Goal: Task Accomplishment & Management: Manage account settings

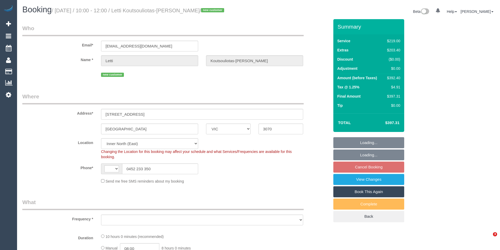
select select "VIC"
select select "string:AU"
select select "object:575"
select select "string:stripe-pm_1S3qTn2GScqysDRVzqYiNpq4"
select select "number:28"
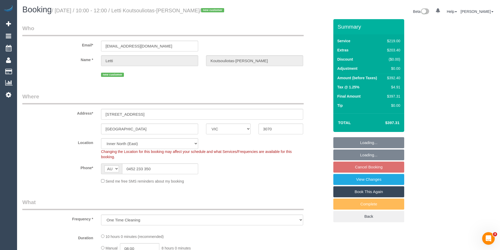
select select "number:15"
select select "number:19"
select select "number:24"
select select "number:34"
select select "number:11"
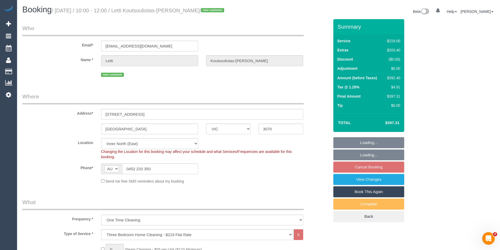
select select "object:1502"
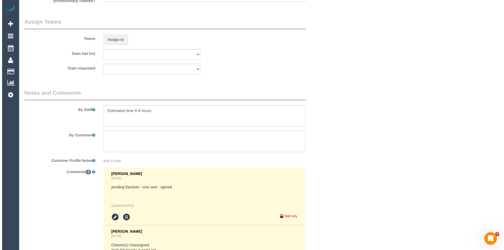
scroll to position [709, 0]
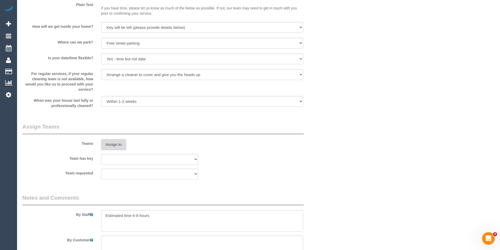
click at [117, 146] on button "Assign to" at bounding box center [113, 144] width 25 height 11
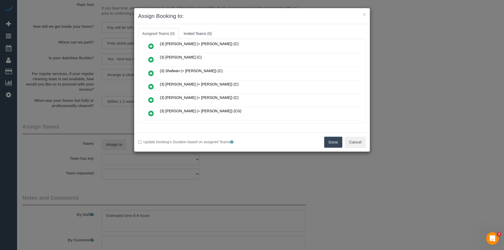
scroll to position [201, 0]
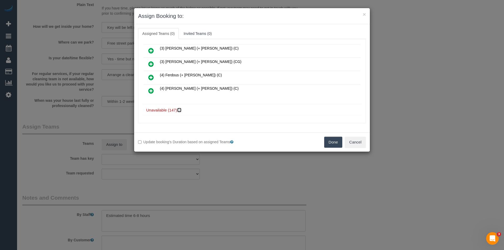
click at [180, 111] on icon at bounding box center [179, 110] width 3 height 4
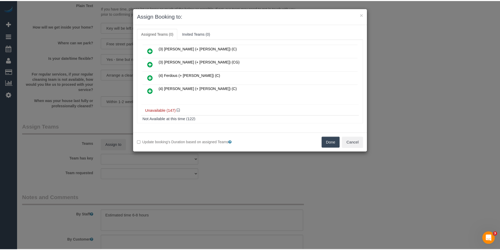
scroll to position [280, 0]
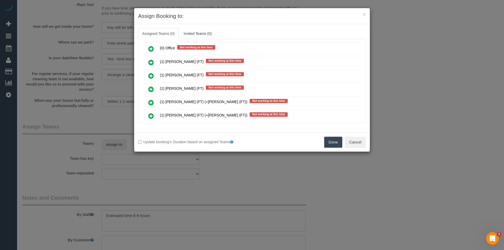
click at [227, 166] on div "× Assign Booking to: Assigned Teams (0) Invited Teams (0) Assigned (0) No Assig…" at bounding box center [252, 125] width 504 height 250
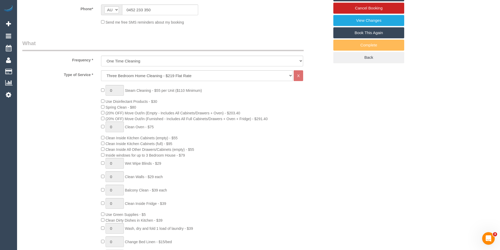
scroll to position [79, 0]
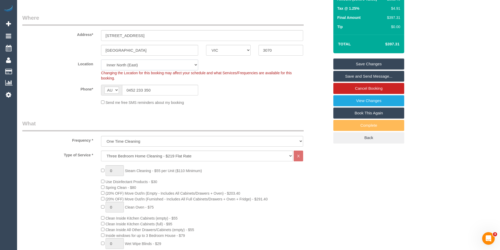
click at [136, 65] on select "Office City East (North) East (South) Inner East Inner North (East) Inner North…" at bounding box center [149, 65] width 97 height 11
select select "50"
click at [101, 60] on select "Office City East (North) East (South) Inner East Inner North (East) Inner North…" at bounding box center [149, 65] width 97 height 11
click at [225, 103] on div "Send me free SMS reminders about my booking" at bounding box center [202, 103] width 210 height 6
select select "object:5443"
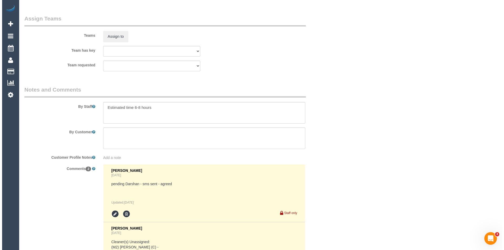
scroll to position [750, 0]
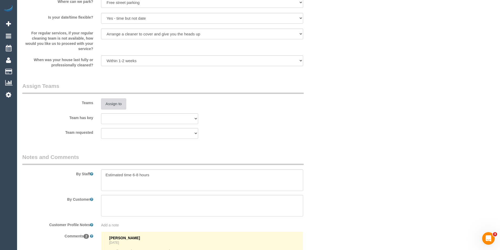
click at [117, 105] on button "Assign to" at bounding box center [113, 103] width 25 height 11
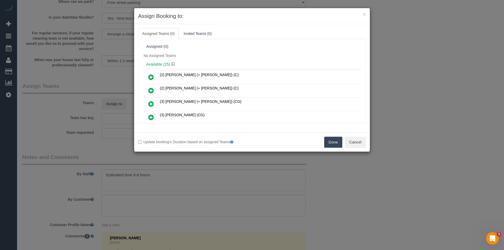
scroll to position [2598, 0]
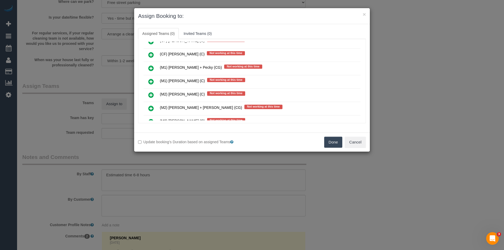
click at [153, 81] on icon at bounding box center [151, 82] width 6 height 6
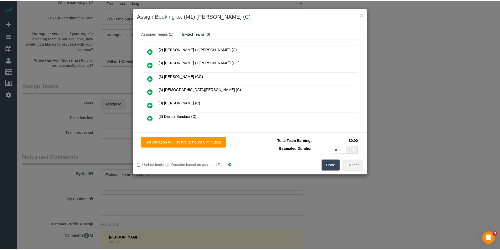
scroll to position [0, 0]
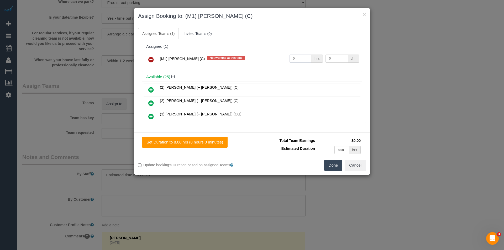
drag, startPoint x: 298, startPoint y: 56, endPoint x: 257, endPoint y: 51, distance: 41.8
click at [270, 52] on div "(M1) Jeferson Ortiz (C) Not working at this time 0 hrs 0 /hr" at bounding box center [252, 62] width 220 height 20
type input "1"
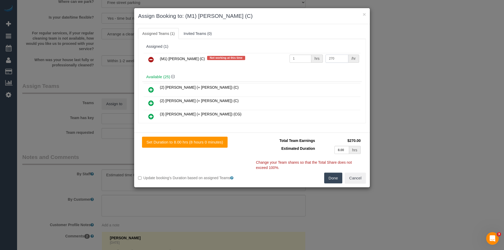
type input "270"
click at [328, 176] on button "Done" at bounding box center [333, 178] width 18 height 11
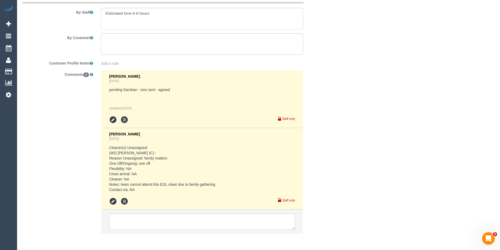
scroll to position [934, 0]
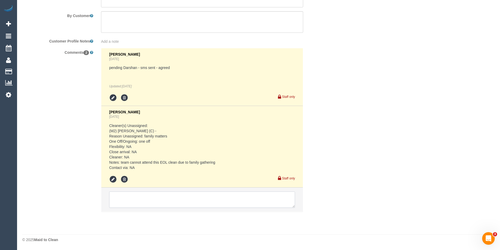
click at [149, 199] on textarea at bounding box center [202, 200] width 186 height 16
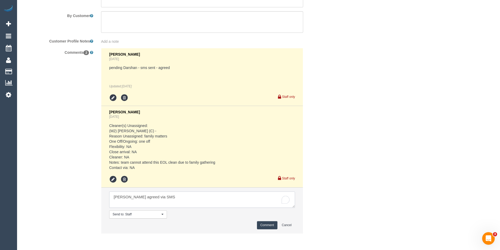
type textarea "Jeferson agreed via SMS"
click at [271, 225] on button "Comment" at bounding box center [267, 225] width 20 height 8
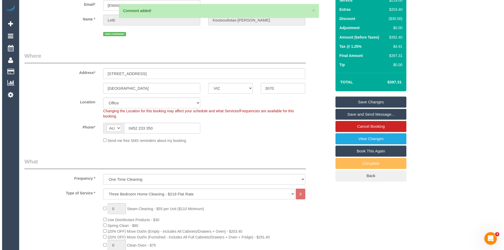
scroll to position [0, 0]
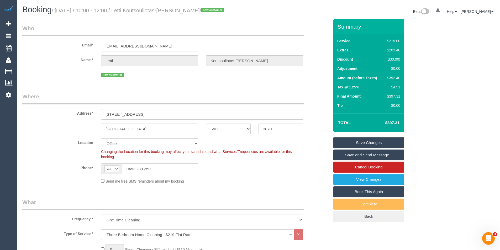
click at [354, 155] on link "Save and Send Message..." at bounding box center [369, 155] width 71 height 11
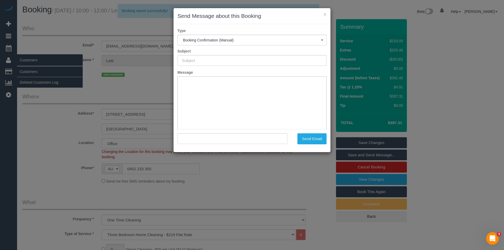
type input "Booking Confirmed"
type input ""Letti Koutsouliotas-Ewing" <lettikewing@gmail.com>"
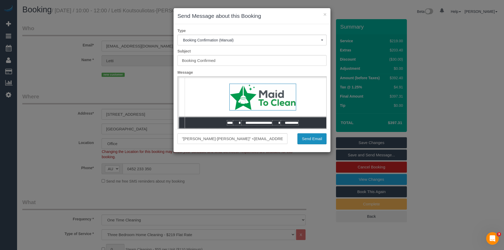
click at [312, 142] on button "Send Email" at bounding box center [312, 138] width 29 height 11
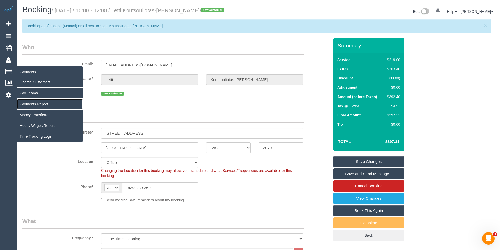
click at [33, 103] on link "Payments Report" at bounding box center [50, 104] width 66 height 11
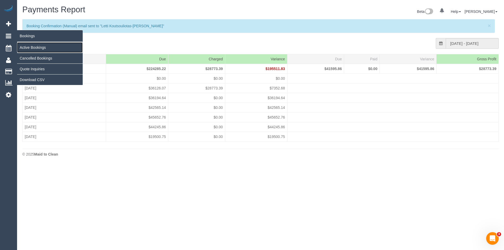
click at [26, 47] on link "Active Bookings" at bounding box center [50, 47] width 66 height 11
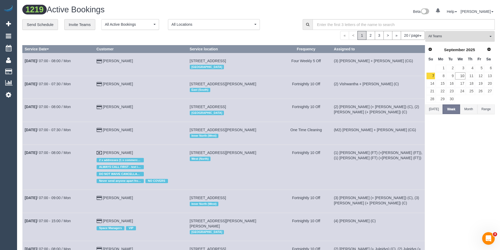
click at [438, 39] on button "All Teams" at bounding box center [460, 36] width 70 height 11
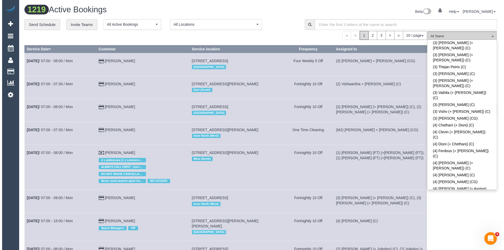
scroll to position [1620, 0]
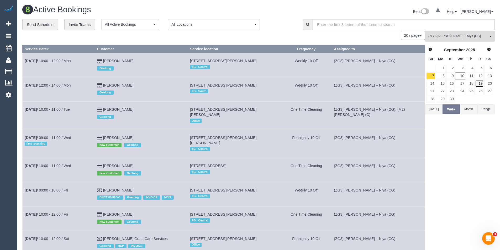
click at [480, 83] on link "19" at bounding box center [479, 83] width 9 height 7
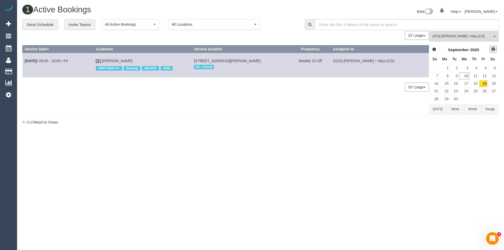
click at [492, 48] on span "Next" at bounding box center [493, 49] width 4 height 4
click at [484, 70] on link "3" at bounding box center [483, 68] width 9 height 7
click at [484, 85] on link "17" at bounding box center [483, 83] width 9 height 7
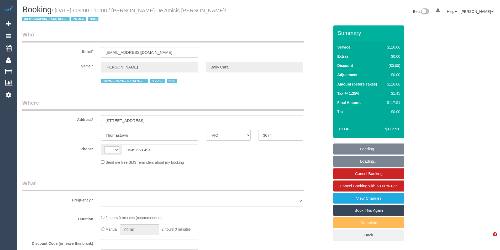
select select "VIC"
select select "string:AU"
select select "object:527"
select select "number:28"
select select "number:14"
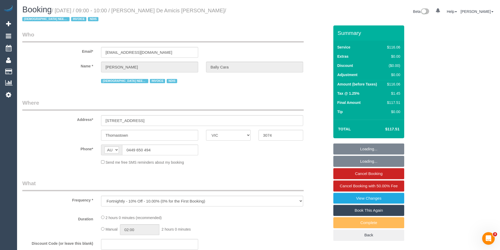
select select "number:19"
select select "number:25"
select select "number:35"
select select "number:11"
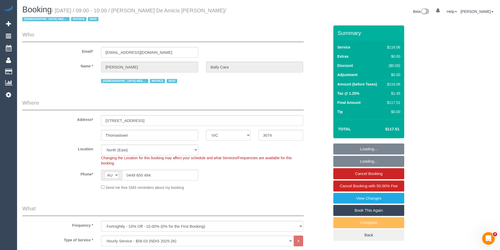
select select "object:1410"
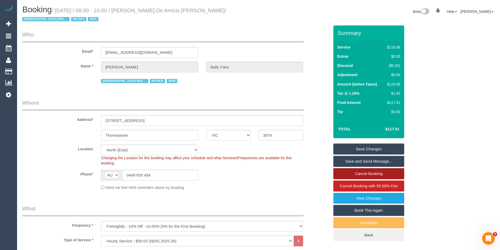
click at [353, 172] on link "Cancel Booking" at bounding box center [369, 173] width 71 height 11
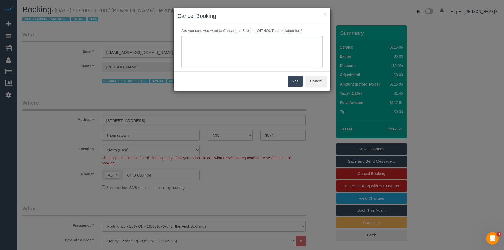
click at [258, 51] on textarea at bounding box center [251, 52] width 141 height 32
type textarea "Requested to skip - via SMS - BB"
click at [298, 83] on button "Yes" at bounding box center [295, 81] width 15 height 11
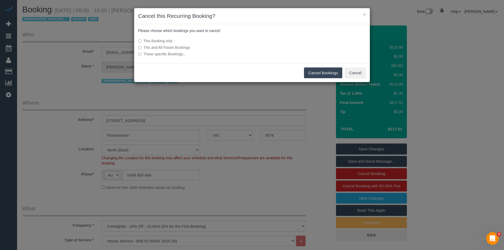
click at [315, 76] on button "Cancel Bookings" at bounding box center [323, 72] width 39 height 11
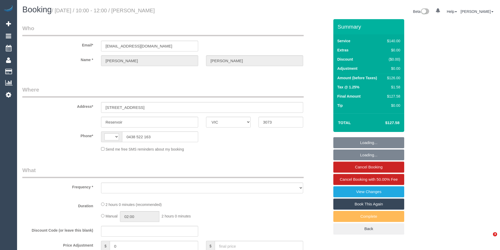
select select "VIC"
select select "string:AU"
select select "object:547"
select select "string:stripe-pm_1OaGN62GScqysDRVOrEX3FoR"
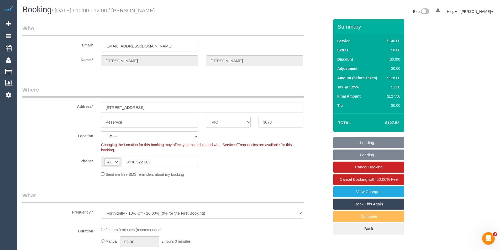
select select "object:864"
select select "number:27"
select select "number:14"
select select "number:18"
select select "number:22"
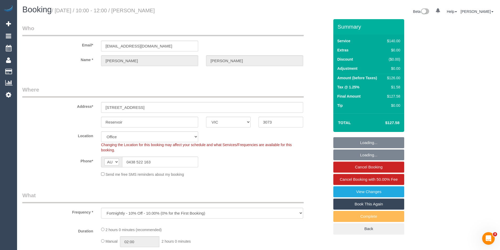
select select "number:35"
select select "number:12"
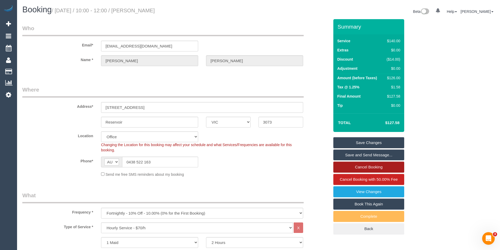
click at [363, 165] on link "Cancel Booking" at bounding box center [369, 167] width 71 height 11
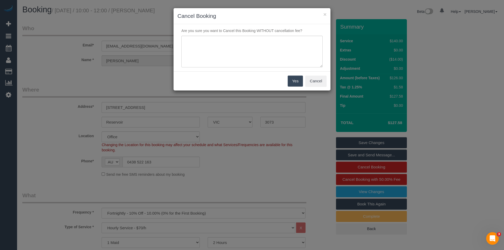
click at [205, 73] on div "Yes Cancel" at bounding box center [252, 80] width 157 height 19
click at [211, 61] on textarea at bounding box center [251, 52] width 141 height 32
click at [194, 41] on textarea "To enrich screen reader interactions, please activate Accessibility in Grammarl…" at bounding box center [251, 52] width 141 height 32
type textarea "Requested to skip - via SMS - BB"
click at [297, 81] on button "Yes" at bounding box center [295, 81] width 15 height 11
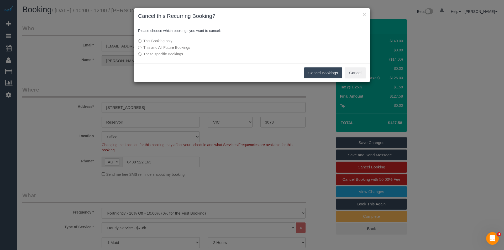
click at [316, 74] on button "Cancel Bookings" at bounding box center [323, 72] width 39 height 11
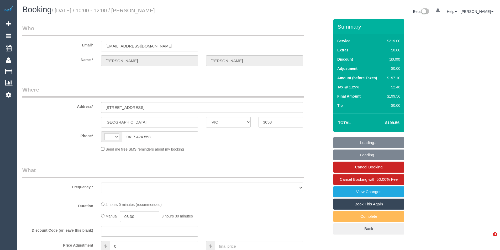
select select "VIC"
select select "object:305"
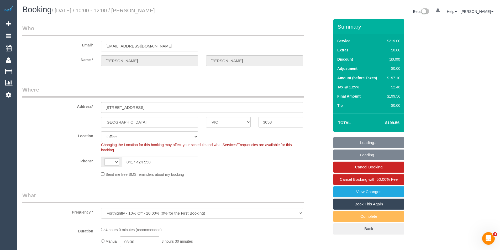
select select "string:AU"
select select "string:stripe-pm_1MO8Qd2GScqysDRVMouVkRFE"
select select "29312"
select select "number:28"
select select "number:14"
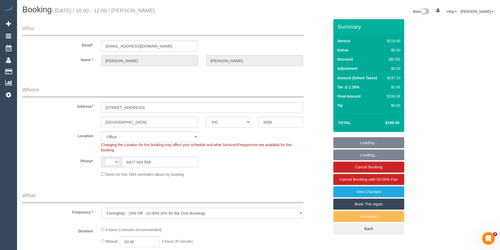
select select "number:19"
select select "number:22"
select select "number:35"
select select "number:11"
select select "object:2109"
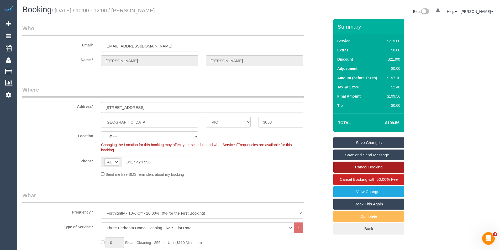
click at [366, 168] on link "Cancel Booking" at bounding box center [369, 167] width 71 height 11
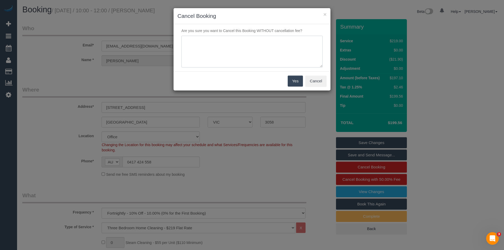
click at [232, 48] on textarea at bounding box center [251, 52] width 141 height 32
type textarea "Requested to cancel - via SMS - BB"
click at [296, 82] on button "Yes" at bounding box center [295, 81] width 15 height 11
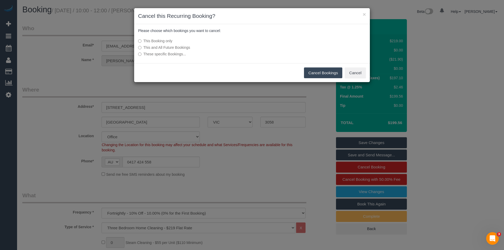
click at [321, 73] on button "Cancel Bookings" at bounding box center [323, 72] width 39 height 11
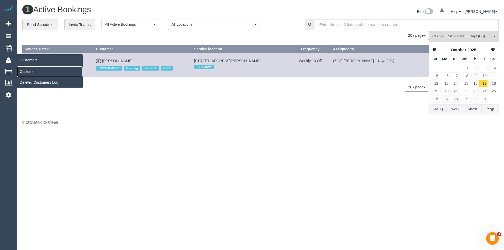
click at [34, 71] on link "Customers" at bounding box center [50, 71] width 66 height 11
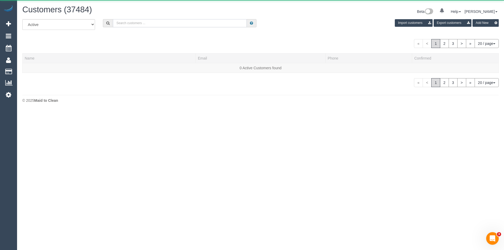
click at [128, 25] on input "text" at bounding box center [180, 23] width 134 height 8
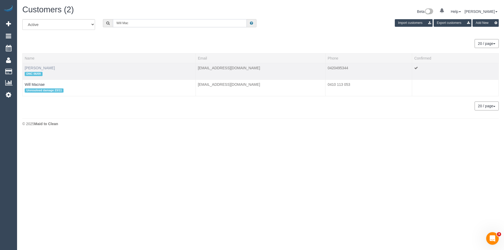
type input "Will Mac"
click at [45, 68] on link "Will MacFarlane" at bounding box center [40, 68] width 30 height 4
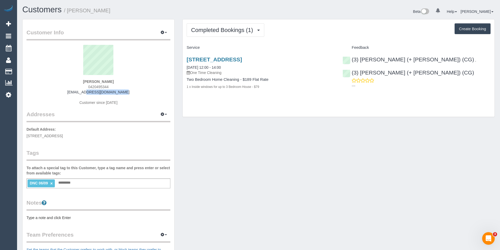
drag, startPoint x: 127, startPoint y: 93, endPoint x: 81, endPoint y: 92, distance: 46.5
click at [81, 92] on div "Will MacFarlane 0420495344 willmacf@gmail.com Customer since 2025" at bounding box center [99, 78] width 144 height 66
copy link "willmacf@gmail.com"
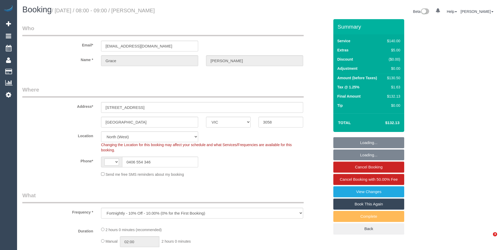
select select "VIC"
select select "string:stripe-pm_1PV5gT2GScqysDRVmCd6OCHO"
select select "number:27"
select select "number:14"
select select "number:19"
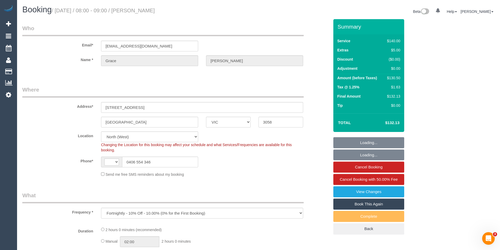
select select "number:22"
select select "number:35"
select select "object:489"
select select "string:AU"
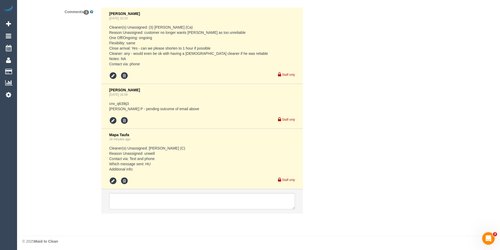
scroll to position [1056, 0]
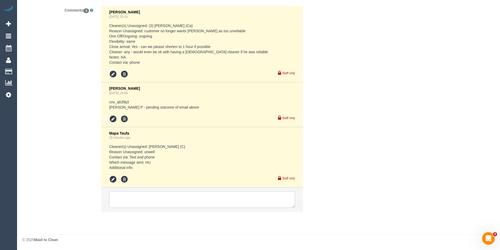
click at [165, 200] on textarea at bounding box center [202, 200] width 186 height 16
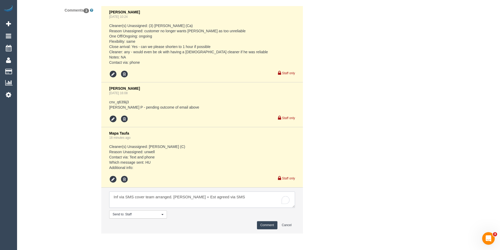
type textarea "Inf via SMS cover team arranged. [PERSON_NAME] + Est agreed via SMS"
click at [269, 223] on button "Comment" at bounding box center [267, 225] width 20 height 8
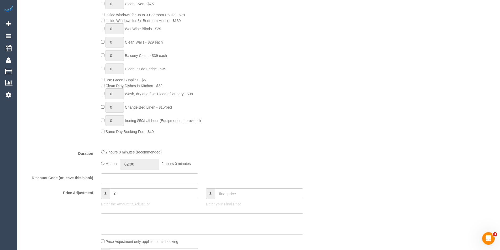
scroll to position [341, 0]
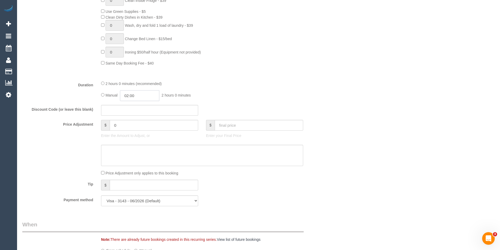
click at [144, 96] on input "02:00" at bounding box center [139, 95] width 39 height 11
type input "01:00"
click at [138, 116] on li "01:00" at bounding box center [133, 118] width 23 height 7
click at [260, 90] on div "2 hours 0 minutes (recommended) Manual 01:00 1 hour 0 minutes" at bounding box center [202, 91] width 210 height 20
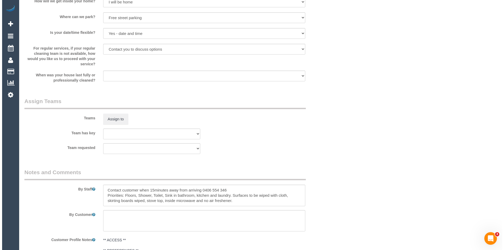
scroll to position [762, 0]
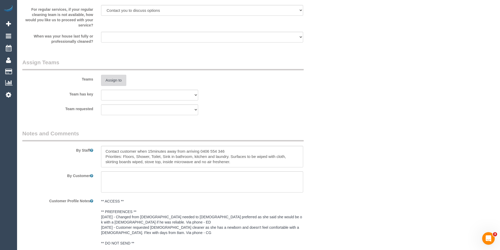
click at [112, 83] on button "Assign to" at bounding box center [113, 80] width 25 height 11
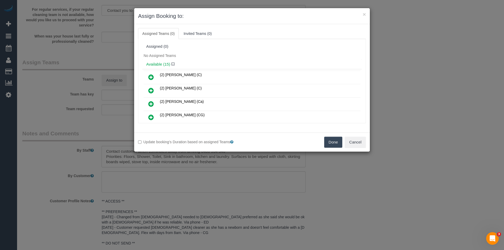
scroll to position [88, 0]
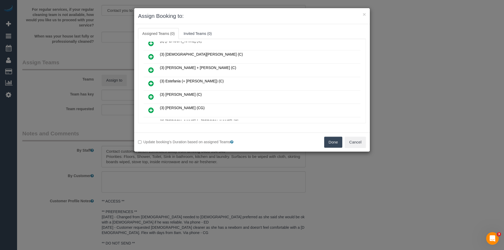
click at [153, 84] on icon at bounding box center [151, 83] width 6 height 6
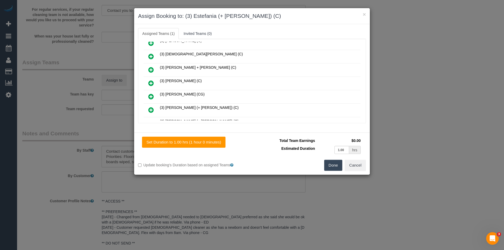
click at [152, 109] on icon at bounding box center [151, 110] width 6 height 6
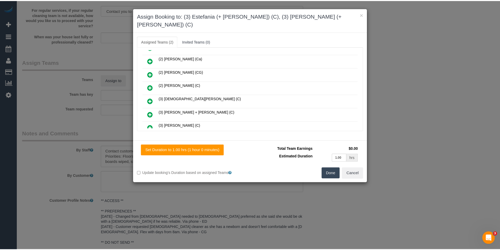
scroll to position [0, 0]
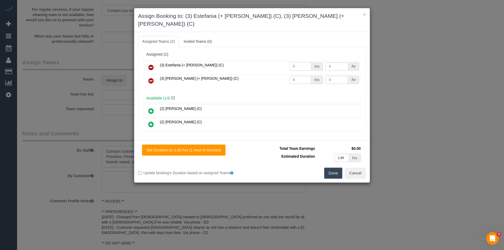
drag, startPoint x: 305, startPoint y: 60, endPoint x: 211, endPoint y: 64, distance: 94.1
click at [211, 64] on tr "(3) Estefania (+ [PERSON_NAME]) (C) 0 hrs 0 /hr" at bounding box center [252, 67] width 217 height 13
type input "1"
type input "36.25"
drag, startPoint x: 294, startPoint y: 75, endPoint x: 267, endPoint y: 76, distance: 27.4
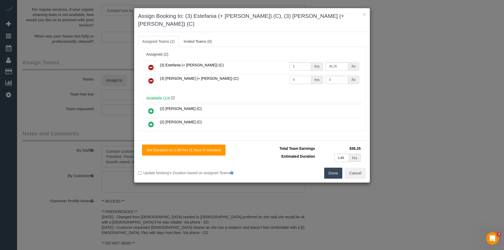
click at [267, 76] on tr "(3) [PERSON_NAME] (+ [PERSON_NAME]) (C) 0 hrs 0 /hr" at bounding box center [252, 80] width 217 height 13
type input "1"
type input "36.25"
click at [336, 168] on button "Done" at bounding box center [333, 173] width 18 height 11
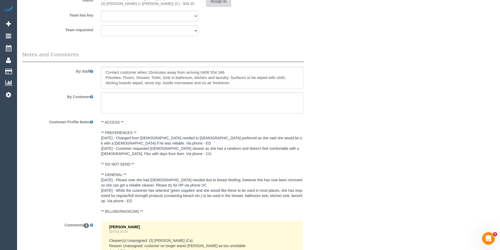
scroll to position [840, 0]
click at [105, 73] on textarea at bounding box center [202, 78] width 202 height 22
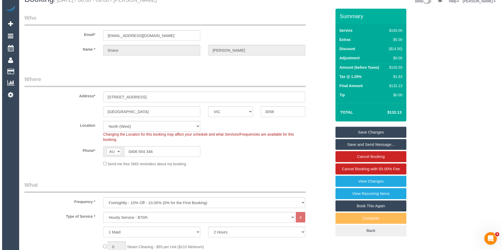
scroll to position [0, 0]
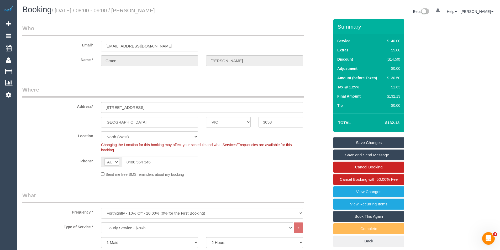
type textarea "*cover* Contact customer when 15minutes away from arriving 0406 554 346 Priorit…"
click at [347, 155] on link "Save and Send Message..." at bounding box center [369, 155] width 71 height 11
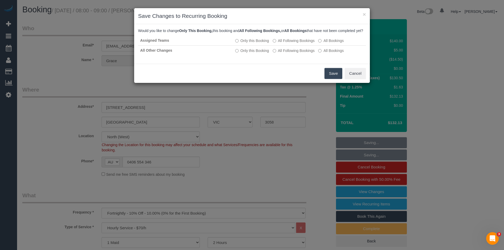
click at [333, 79] on button "Save" at bounding box center [334, 73] width 18 height 11
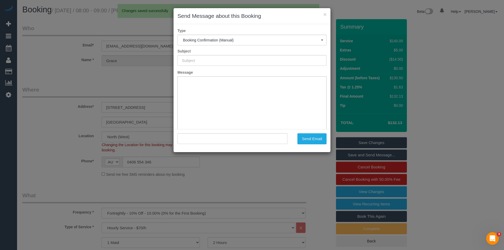
type input "Booking Confirmed"
type input ""[PERSON_NAME]" <[EMAIL_ADDRESS][DOMAIN_NAME]>"
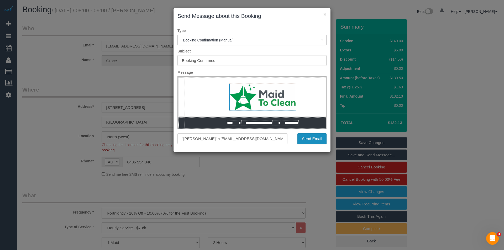
click at [308, 136] on button "Send Email" at bounding box center [312, 138] width 29 height 11
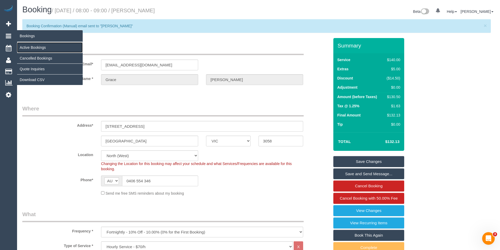
click at [32, 45] on link "Active Bookings" at bounding box center [50, 47] width 66 height 11
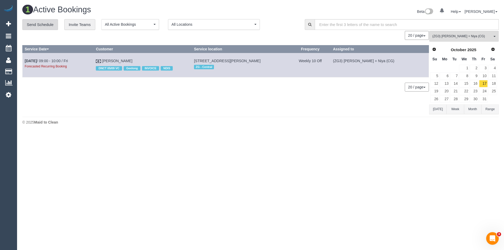
click at [40, 27] on link "Send Schedule" at bounding box center [40, 24] width 36 height 11
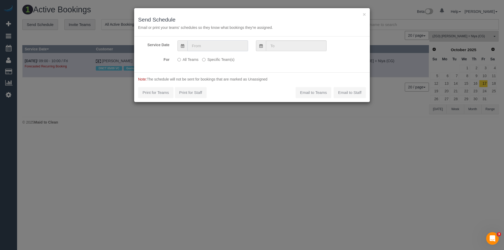
click at [211, 44] on input "text" at bounding box center [218, 45] width 61 height 11
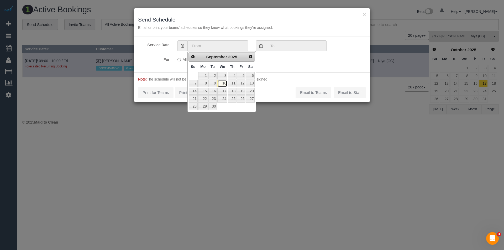
click at [225, 83] on link "10" at bounding box center [222, 83] width 10 height 7
type input "[DATE]"
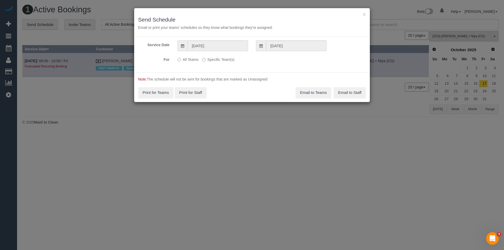
click at [206, 61] on label "Specific Team(s)" at bounding box center [218, 58] width 32 height 7
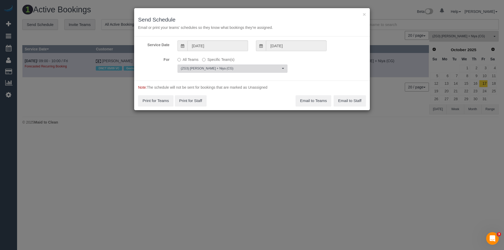
click at [209, 66] on span "(ZG3) [PERSON_NAME] + Niya (CG)" at bounding box center [231, 68] width 100 height 4
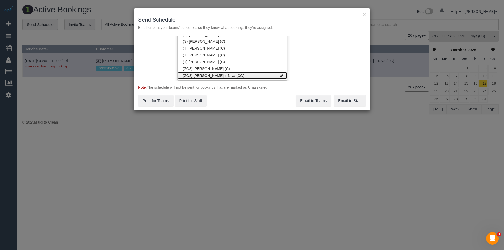
click at [210, 75] on link "(ZG3) [PERSON_NAME] + Niya (CG)" at bounding box center [233, 75] width 110 height 7
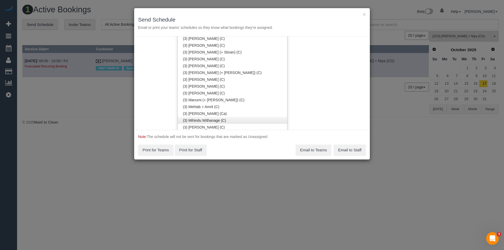
scroll to position [963, 0]
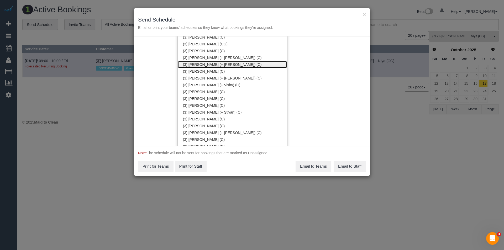
click at [212, 66] on link "(3) [PERSON_NAME] (+ [PERSON_NAME]) (C)" at bounding box center [233, 64] width 110 height 7
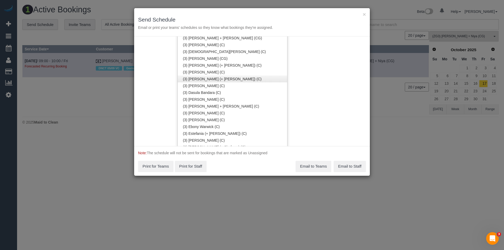
scroll to position [753, 0]
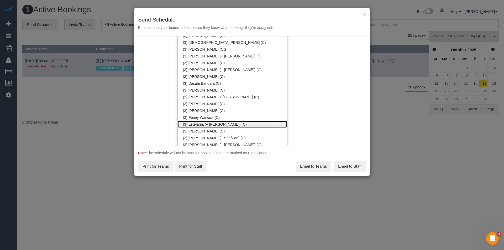
click at [208, 122] on link "(3) Estefania (+ [PERSON_NAME]) (C)" at bounding box center [233, 124] width 110 height 7
click at [325, 107] on div "Service Date [DATE] [DATE] For All Teams Specific Team(s) (3) Estefania (+ [PER…" at bounding box center [252, 92] width 236 height 110
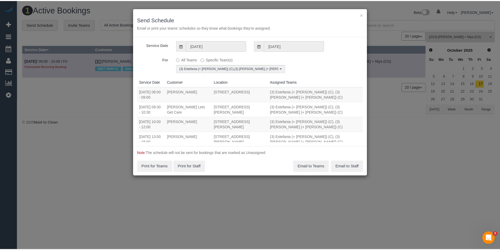
scroll to position [0, 0]
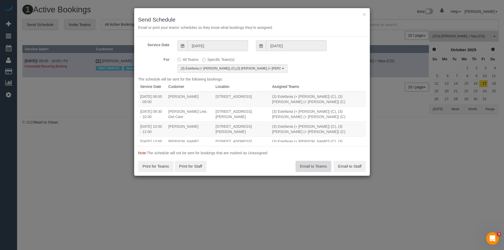
click at [308, 165] on button "Email to Teams" at bounding box center [314, 166] width 36 height 11
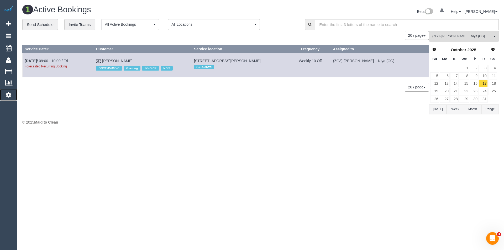
click at [11, 96] on icon at bounding box center [9, 95] width 6 height 6
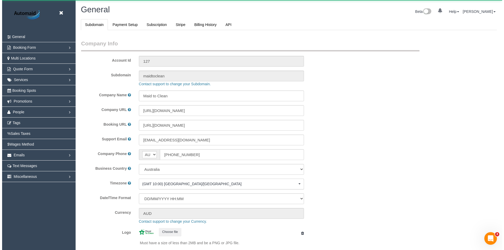
scroll to position [1190, 500]
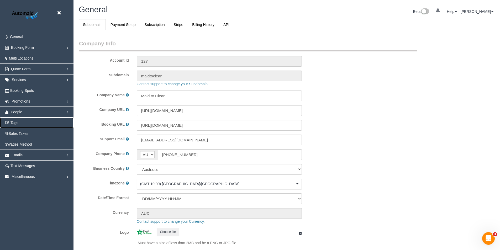
click at [15, 124] on span "Tags" at bounding box center [15, 123] width 8 height 4
select select "1"
click at [24, 113] on link "People" at bounding box center [37, 112] width 74 height 11
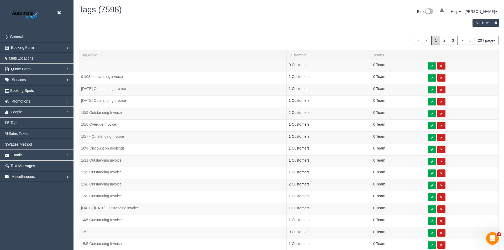
scroll to position [337, 500]
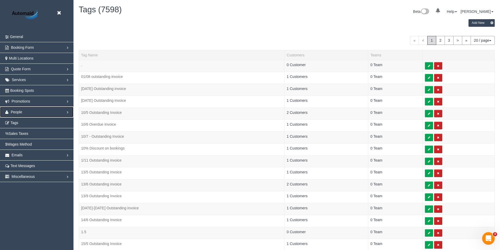
click at [13, 114] on span "People" at bounding box center [17, 112] width 12 height 4
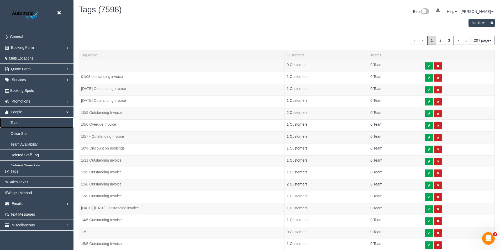
click at [22, 120] on link "Teams" at bounding box center [37, 123] width 74 height 11
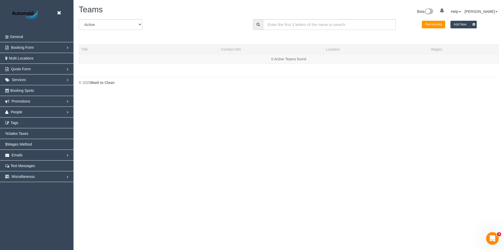
scroll to position [93, 504]
click at [285, 24] on input "text" at bounding box center [329, 24] width 133 height 11
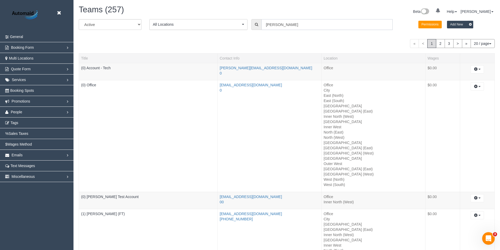
scroll to position [26055, 25760]
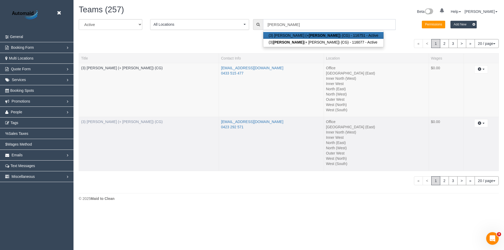
type input "sohail"
click at [112, 121] on link "(3) [PERSON_NAME] (+ [PERSON_NAME]) (CG)" at bounding box center [122, 122] width 82 height 4
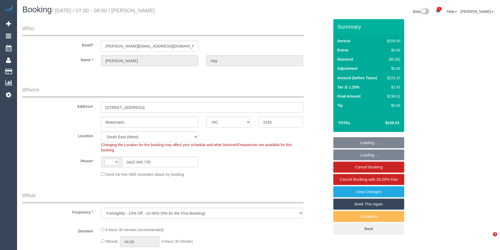
select select "VIC"
select select "string:AU"
select select "string:stripe-pm_1Qd6J22GScqysDRVCaRhydq6"
select select "number:27"
select select "number:14"
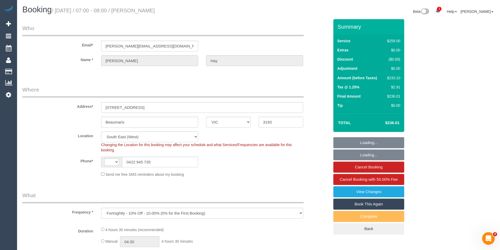
select select "number:19"
select select "number:25"
select select "number:34"
select select "number:13"
select select "object:709"
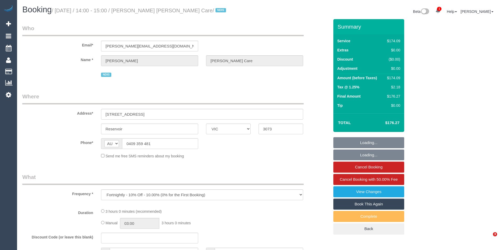
select select "VIC"
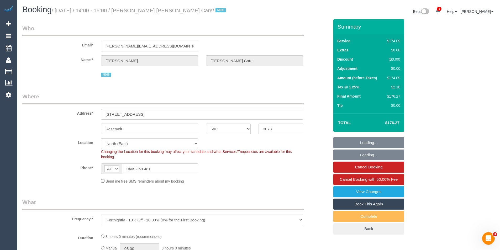
select select "number:28"
select select "number:14"
select select "number:19"
select select "number:22"
select select "number:33"
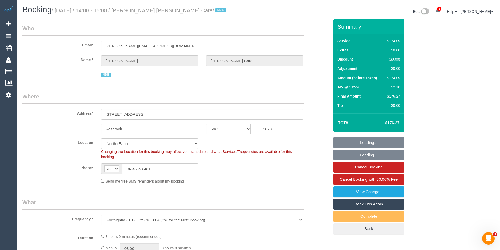
select select "object:779"
select select "180"
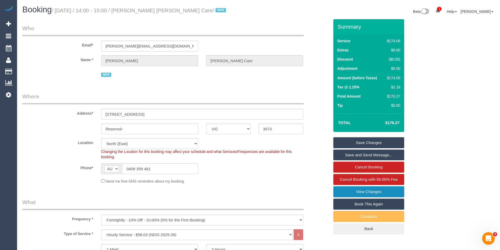
click at [378, 192] on link "View Changes" at bounding box center [369, 191] width 71 height 11
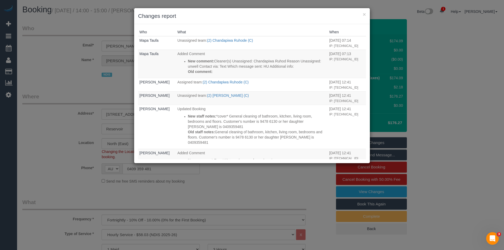
click at [249, 186] on div "× Changes report Who What When Mapa Taufa Unassigned team: (2) Chandapiwa Ruhod…" at bounding box center [252, 125] width 504 height 250
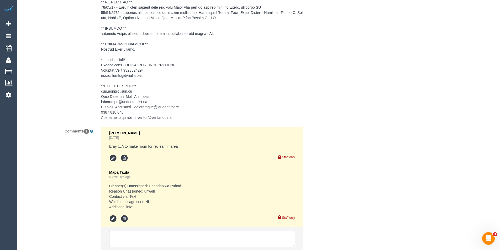
scroll to position [916, 0]
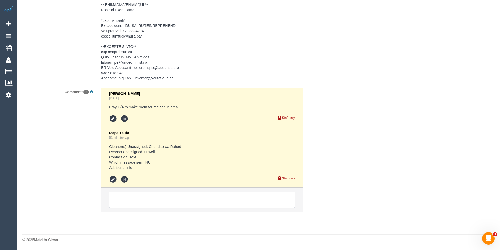
click at [152, 200] on textarea at bounding box center [202, 200] width 186 height 16
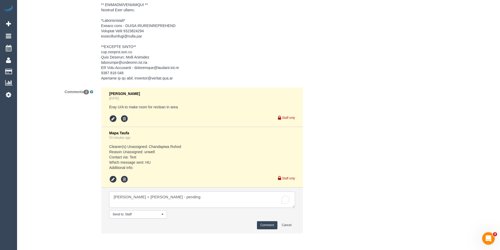
type textarea "Liz + Tony - pending"
click at [259, 225] on button "Comment" at bounding box center [267, 225] width 20 height 8
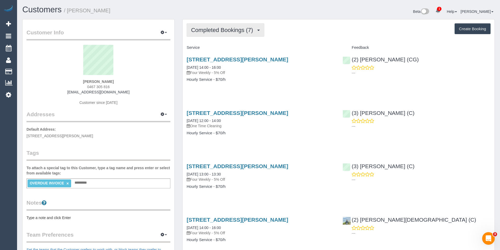
click at [233, 32] on span "Completed Bookings (7)" at bounding box center [223, 30] width 65 height 7
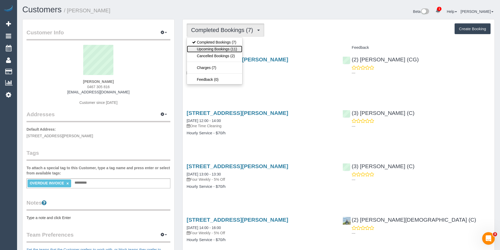
click at [222, 48] on link "Upcoming Bookings (11)" at bounding box center [214, 49] width 55 height 7
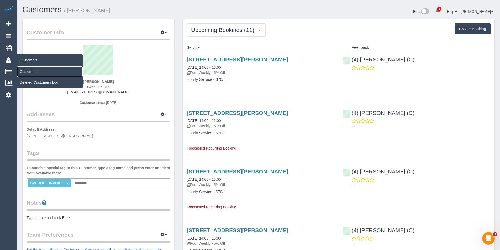
click at [30, 72] on link "Customers" at bounding box center [50, 71] width 66 height 11
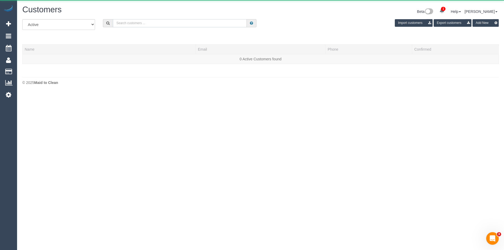
click at [139, 20] on input "text" at bounding box center [180, 23] width 134 height 8
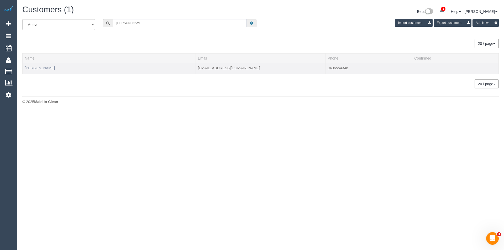
type input "Grace Larkin"
click at [39, 68] on link "Grace Larkin" at bounding box center [40, 68] width 30 height 4
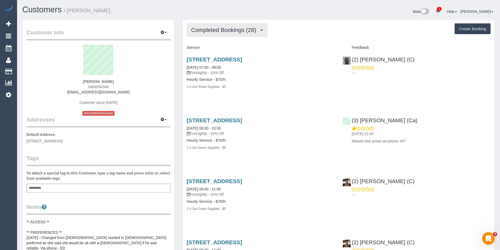
click at [227, 31] on span "Completed Bookings (28)" at bounding box center [225, 30] width 68 height 7
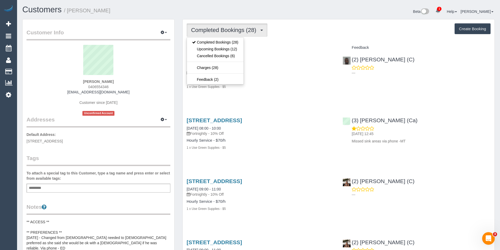
click at [102, 202] on div "Customer Info Edit Contact Info Send Message Email Preferences Special Sales Ta…" at bounding box center [99, 243] width 152 height 449
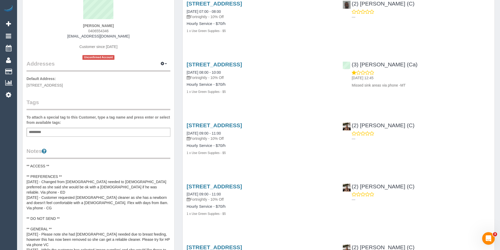
scroll to position [105, 0]
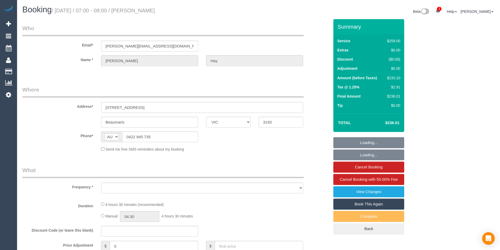
select select "VIC"
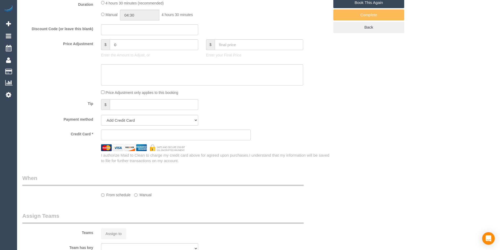
select select "object:556"
select select "string:stripe-pm_1Qd6J22GScqysDRVCaRhydq6"
select select "number:27"
select select "number:14"
select select "number:19"
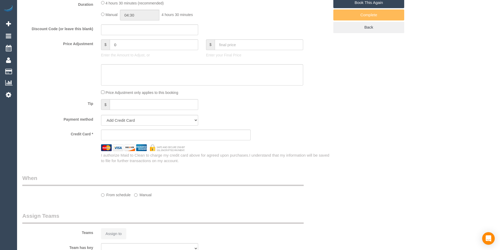
select select "number:25"
select select "number:34"
select select "number:13"
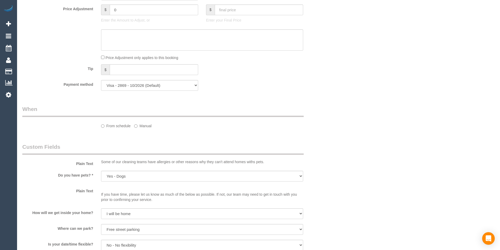
select select "object:709"
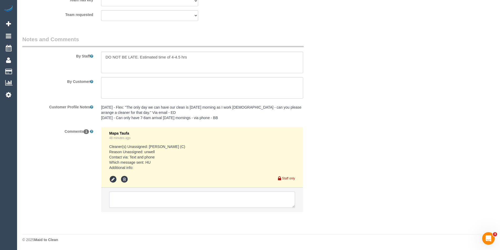
click at [153, 202] on textarea at bounding box center [202, 200] width 186 height 16
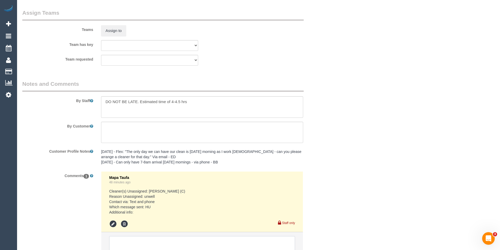
scroll to position [870, 0]
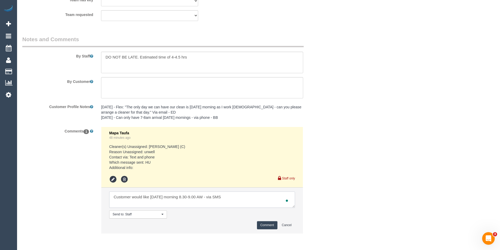
type textarea "Customer would like Friday morning 8.30-9.00 AW - via SMS"
click at [270, 223] on button "Comment" at bounding box center [267, 225] width 20 height 8
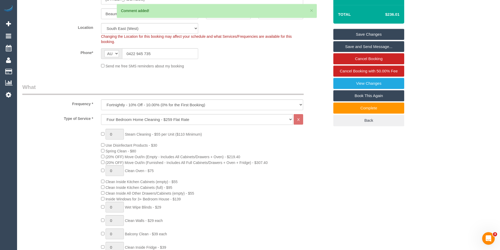
scroll to position [0, 0]
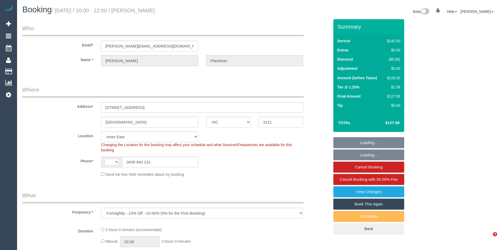
select select "VIC"
select select "string:AU"
select select "string:stripe-pm_1RbANY2GScqysDRVzks27cNM"
select select "object:1365"
select select "number:29"
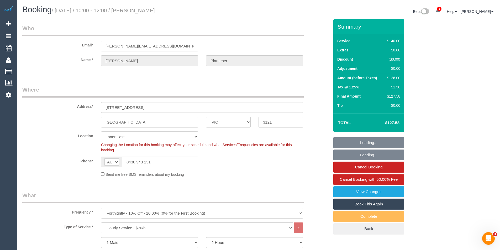
select select "number:14"
select select "number:19"
select select "number:22"
select select "number:34"
select select "number:12"
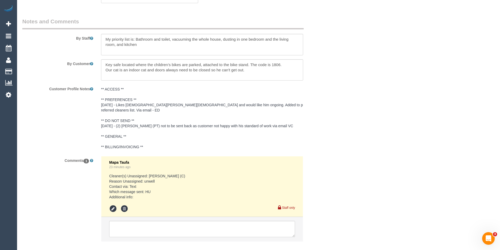
scroll to position [898, 0]
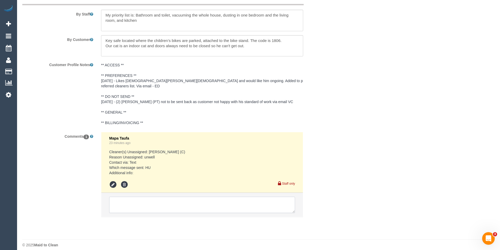
click at [140, 199] on textarea at bounding box center [202, 205] width 186 height 16
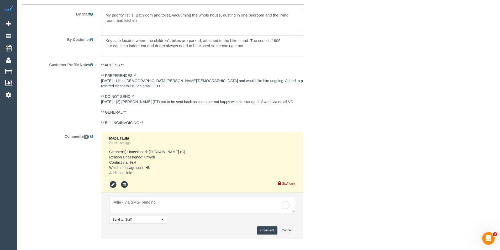
type textarea "Allie - via SMS- pending"
click at [261, 227] on button "Comment" at bounding box center [267, 231] width 20 height 8
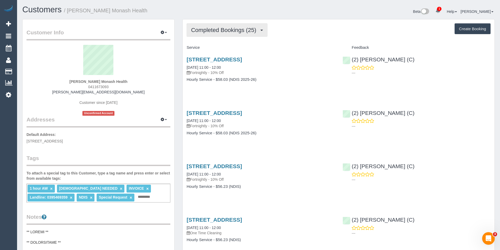
click at [263, 28] on button "Completed Bookings (25)" at bounding box center [227, 29] width 81 height 13
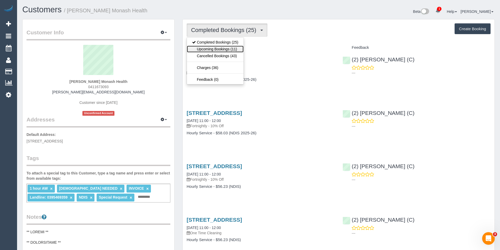
click at [224, 48] on link "Upcoming Bookings (11)" at bounding box center [215, 49] width 57 height 7
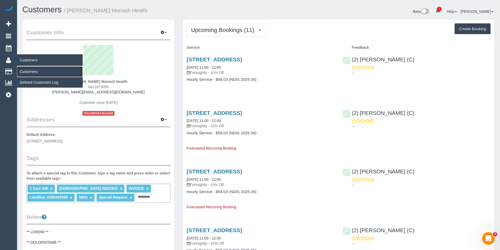
click at [32, 74] on link "Customers" at bounding box center [50, 71] width 66 height 11
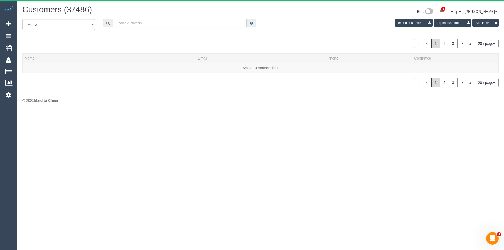
click at [131, 27] on input "text" at bounding box center [180, 23] width 134 height 8
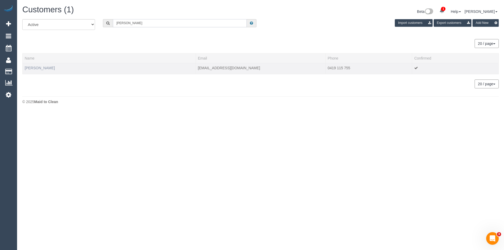
type input "[PERSON_NAME]"
click at [30, 69] on link "[PERSON_NAME]" at bounding box center [40, 68] width 30 height 4
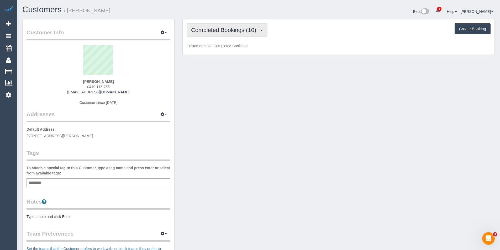
click at [236, 35] on button "Completed Bookings (10)" at bounding box center [227, 29] width 81 height 13
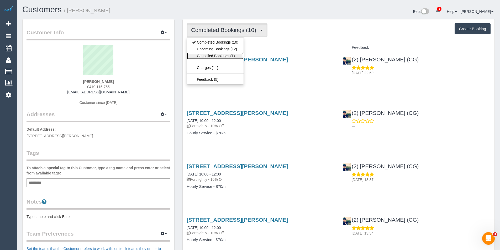
click at [223, 56] on link "Cancelled Bookings (1)" at bounding box center [215, 56] width 57 height 7
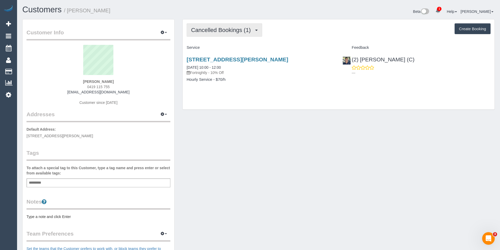
click at [234, 30] on span "Cancelled Bookings (1)" at bounding box center [222, 30] width 62 height 7
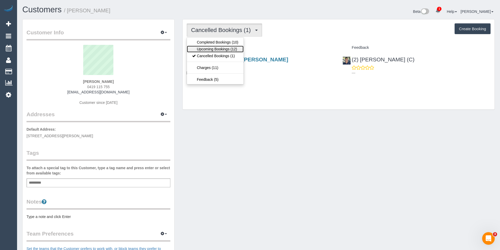
click at [231, 50] on link "Upcoming Bookings (12)" at bounding box center [215, 49] width 57 height 7
